Goal: Entertainment & Leisure: Consume media (video, audio)

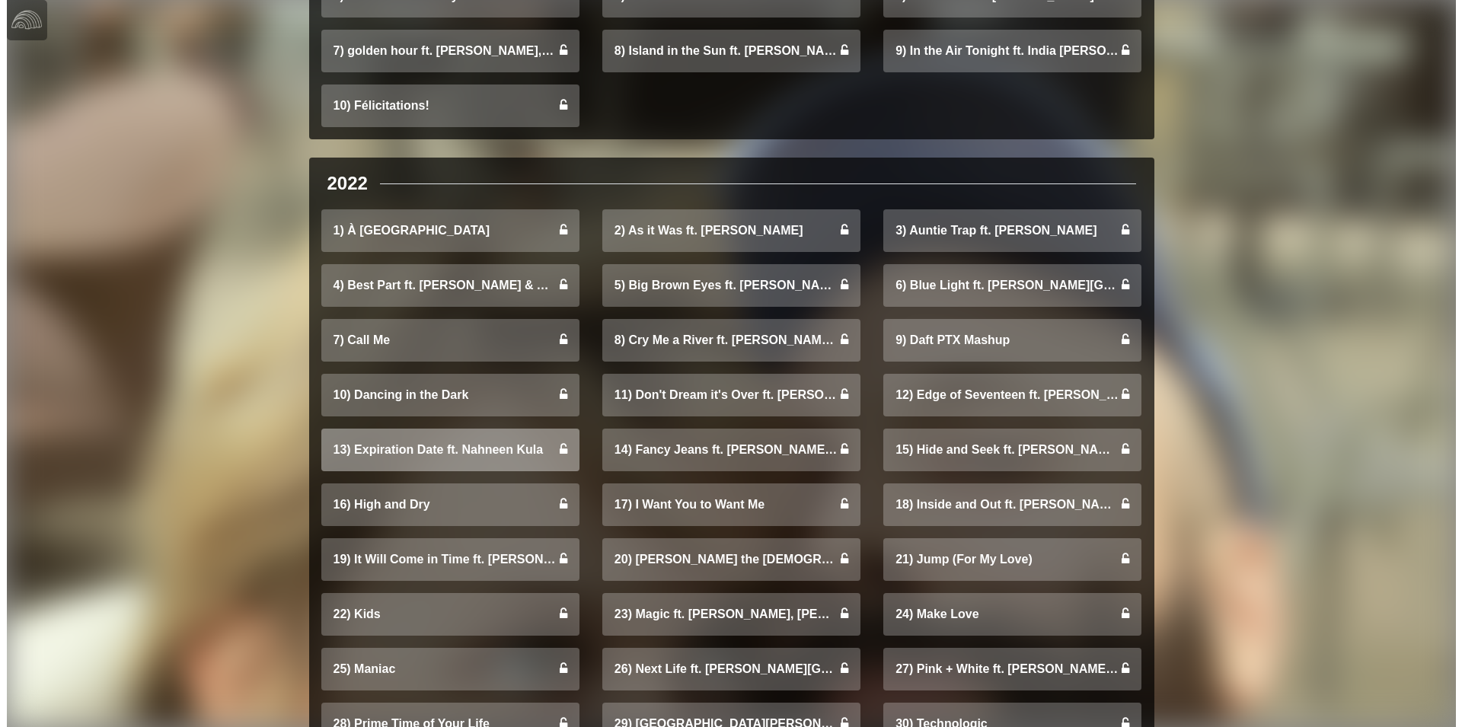
scroll to position [544, 0]
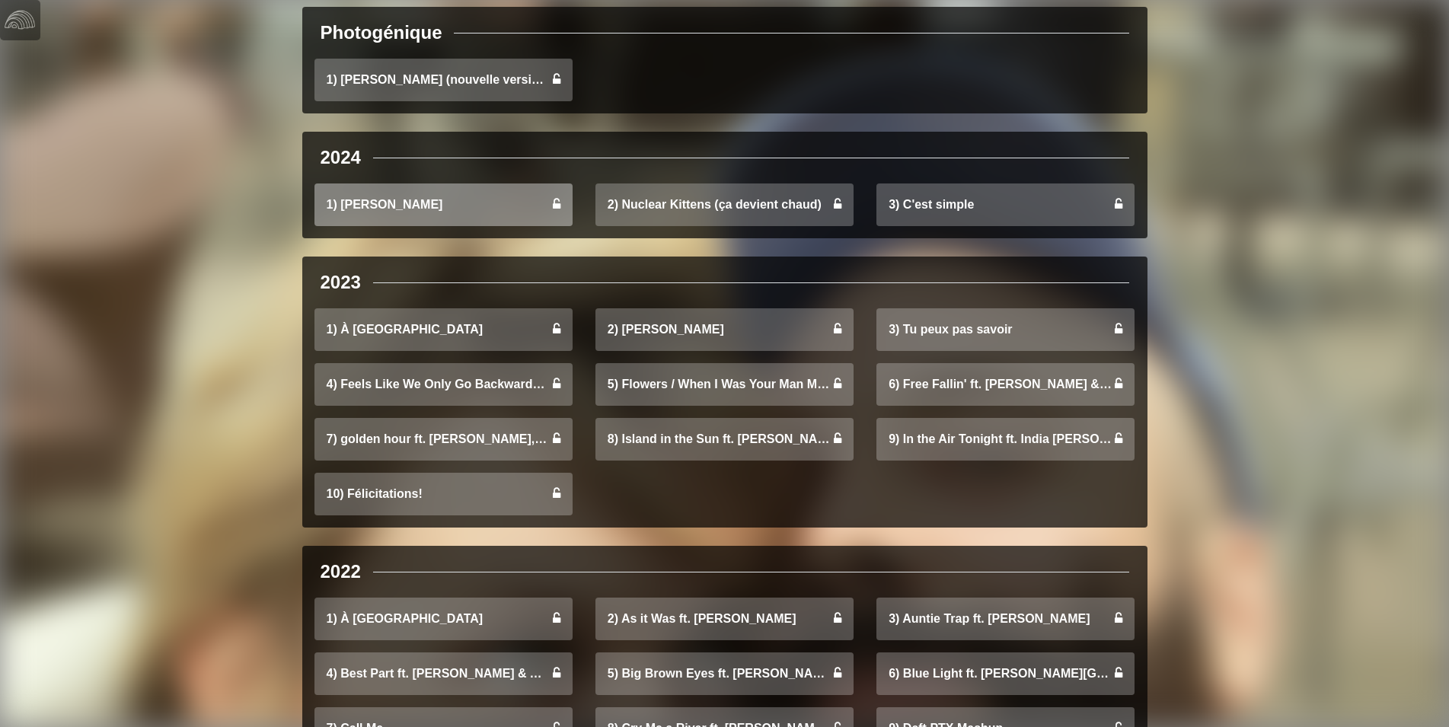
click at [469, 215] on link "1) [PERSON_NAME]" at bounding box center [444, 205] width 258 height 43
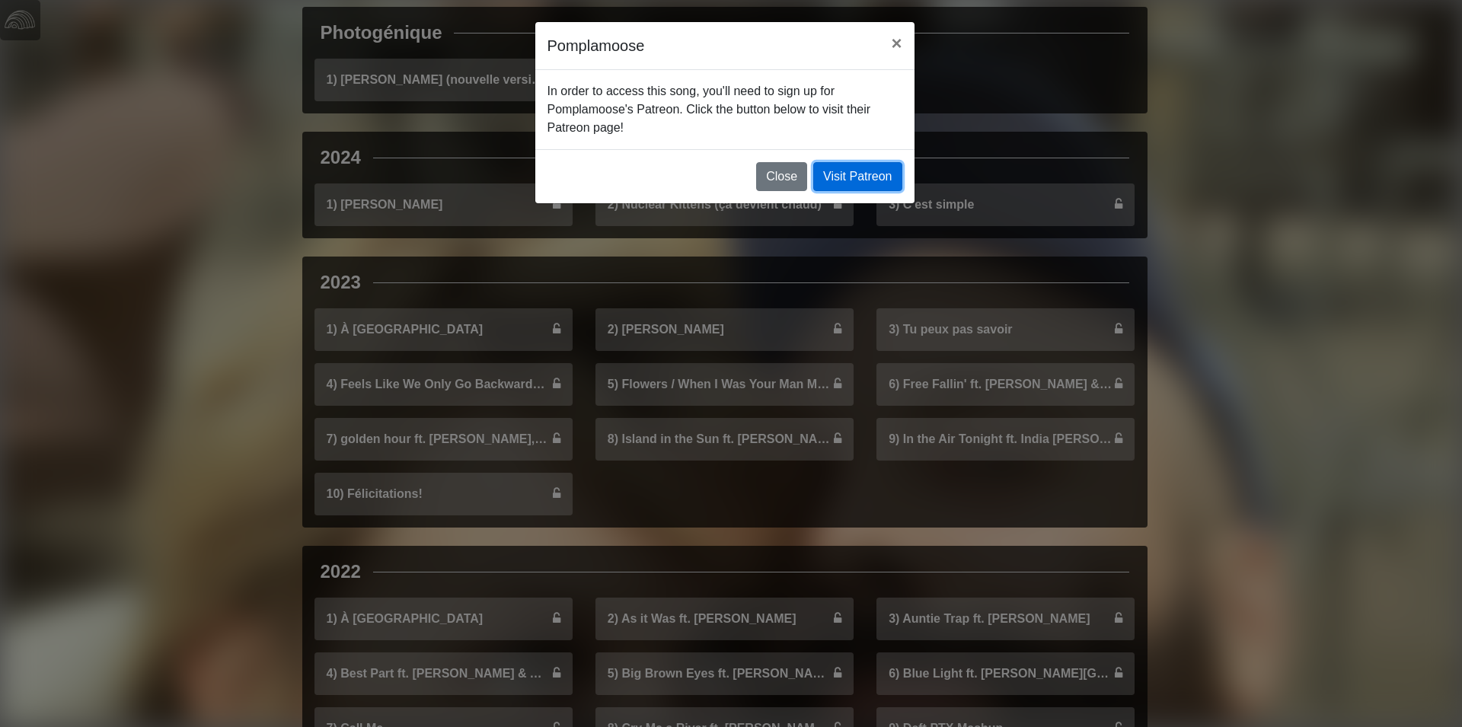
click at [830, 172] on link "Visit Patreon" at bounding box center [857, 176] width 88 height 29
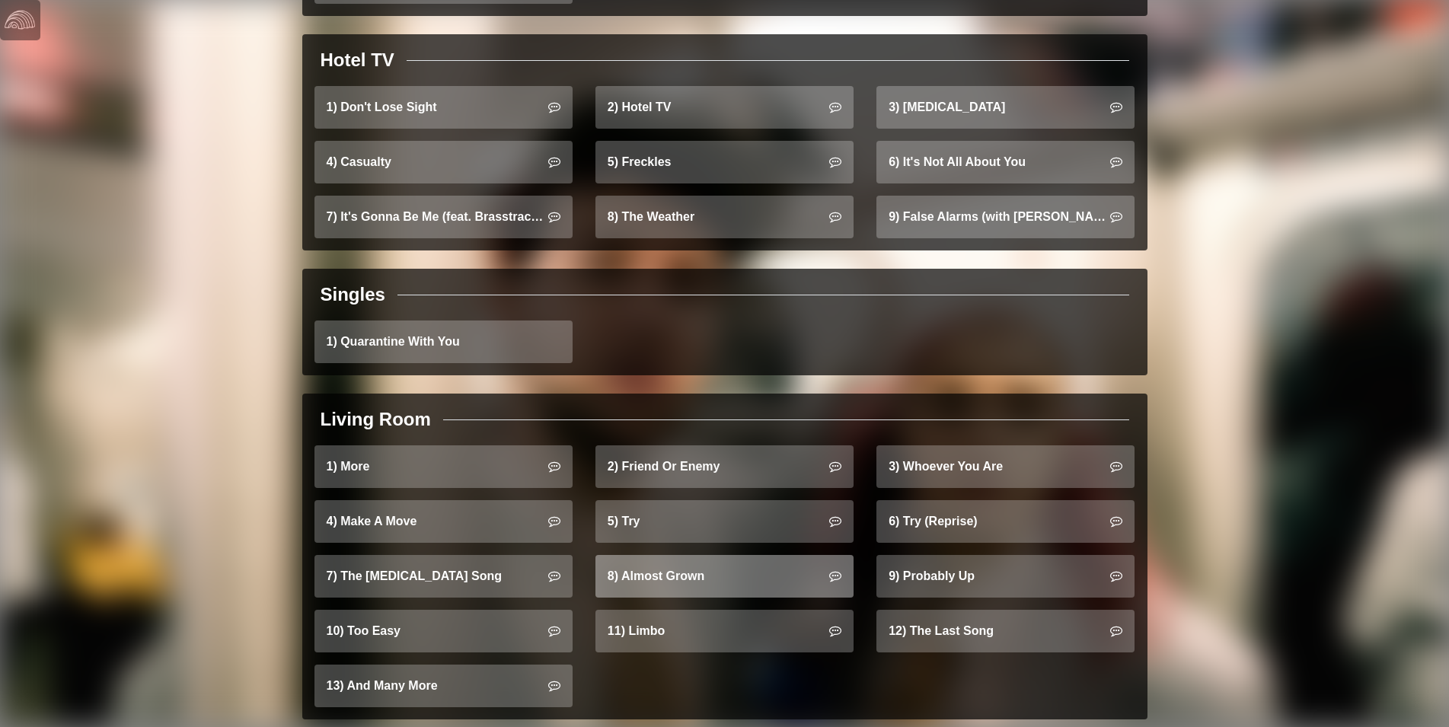
scroll to position [1334, 0]
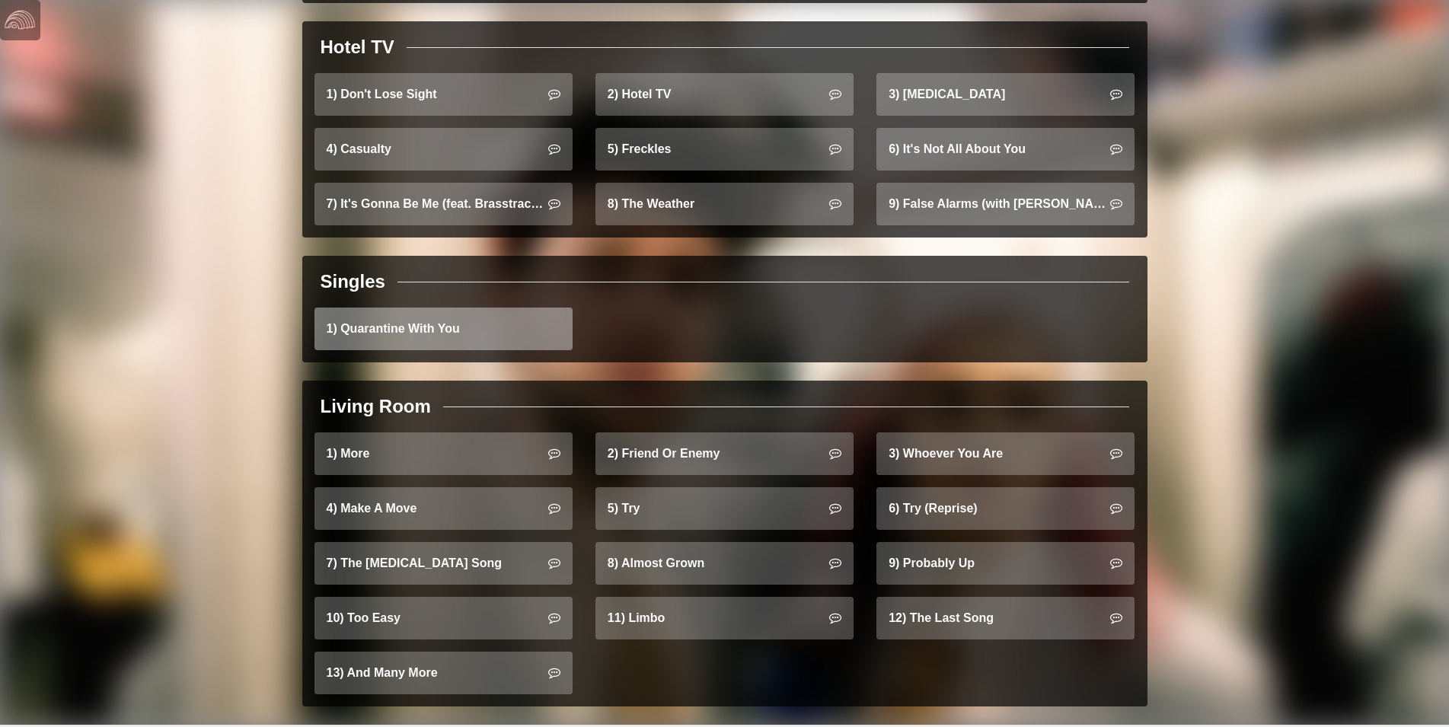
click at [463, 308] on link "1) Quarantine With You" at bounding box center [444, 329] width 258 height 43
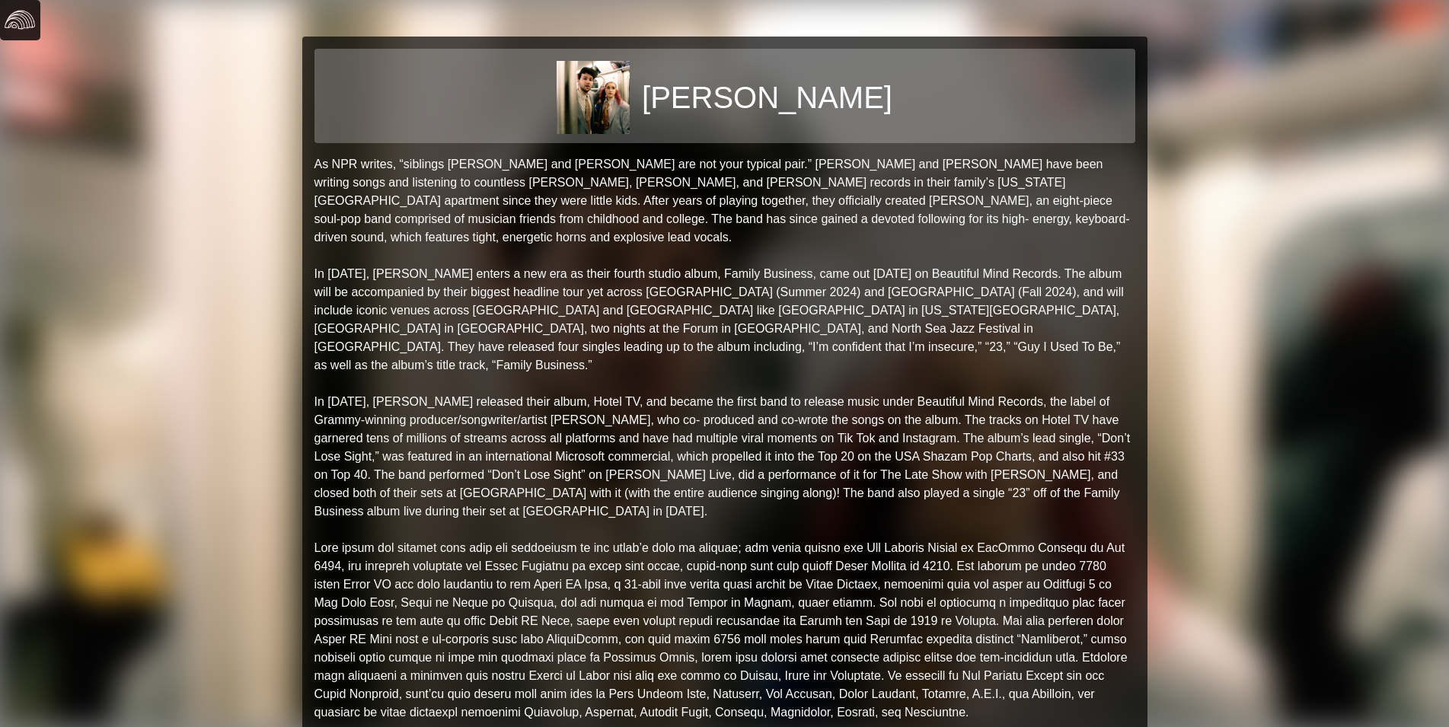
click at [14, 8] on img at bounding box center [20, 20] width 30 height 30
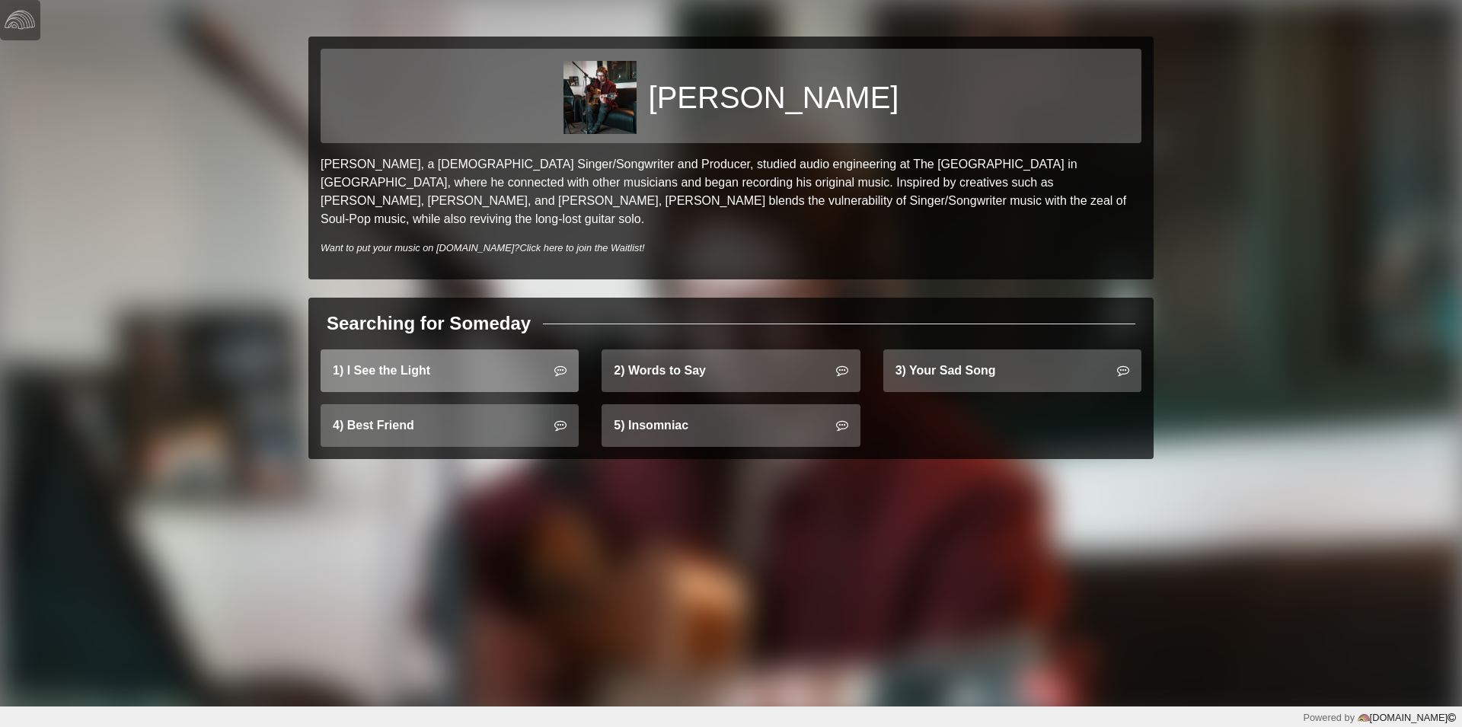
click at [424, 350] on link "1) I See the Light" at bounding box center [450, 371] width 258 height 43
